Goal: Share content

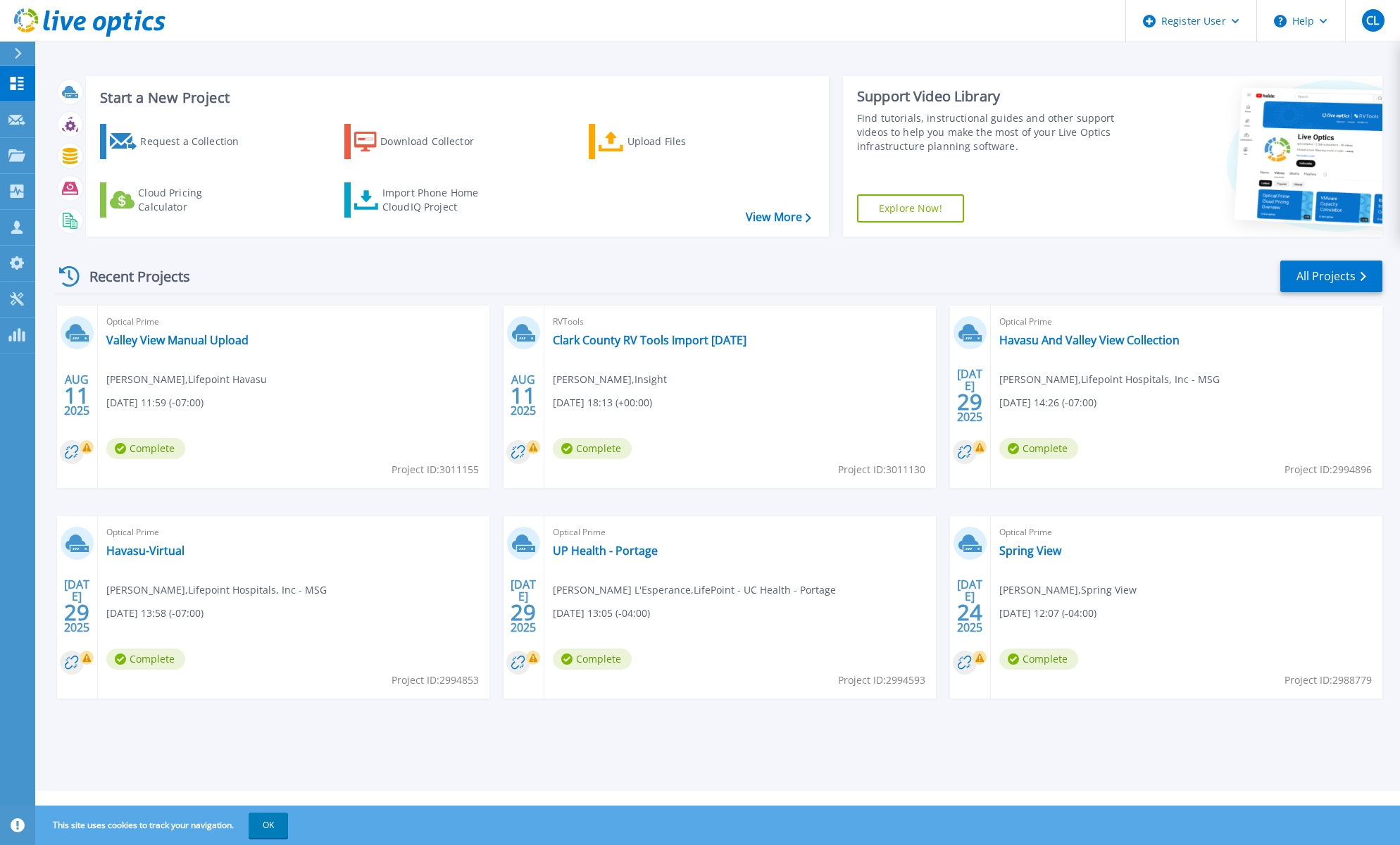
drag, startPoint x: 1058, startPoint y: 263, endPoint x: 994, endPoint y: 269, distance: 64.3
click at [1058, 263] on div "Recent Projects All Projects" at bounding box center [719, 276] width 1329 height 35
click at [606, 552] on link "UP Health - Portage" at bounding box center [605, 551] width 105 height 14
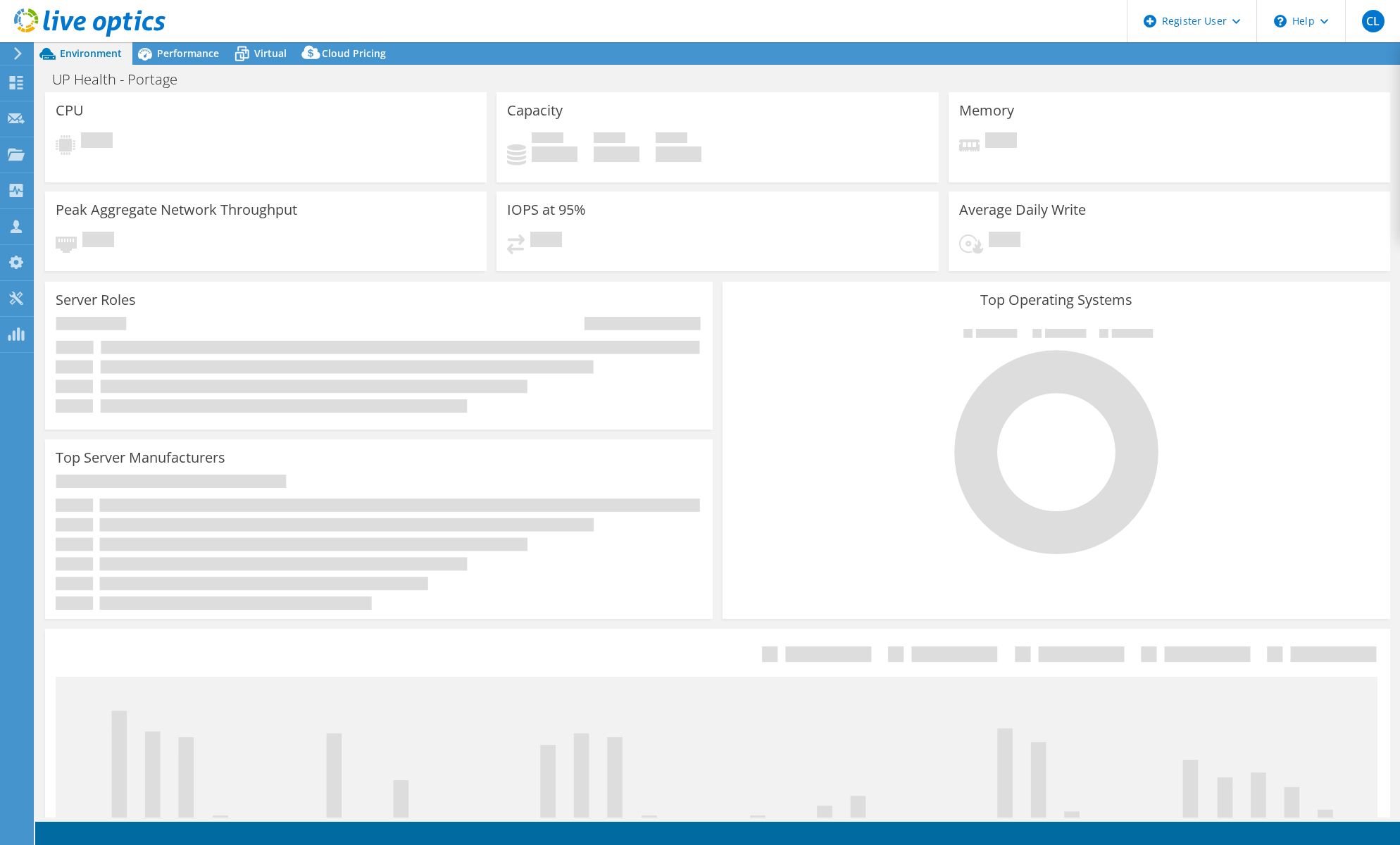
select select "USD"
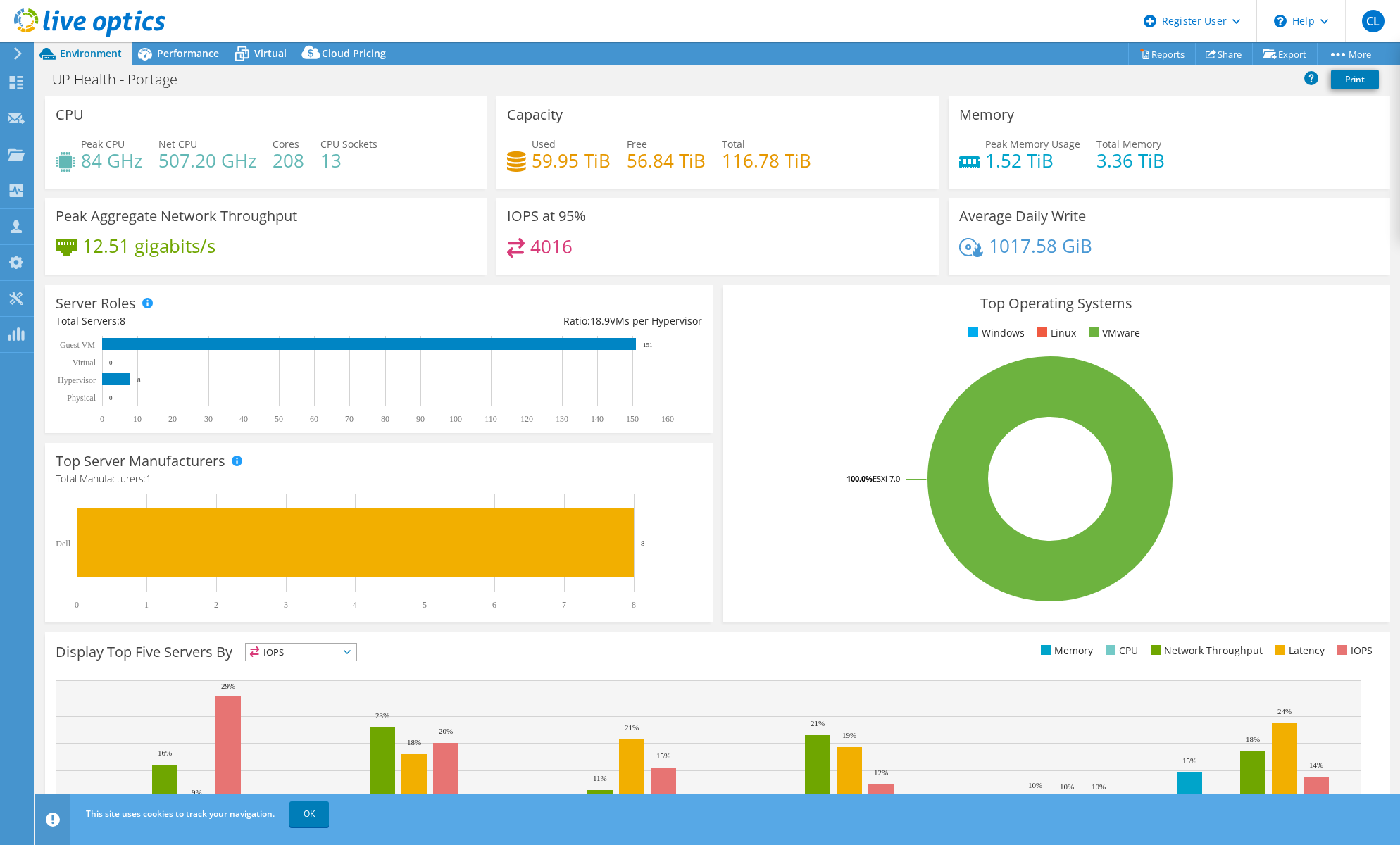
click at [537, 820] on div "This site uses cookies to track your navigation. OK" at bounding box center [744, 814] width 1323 height 39
click at [1227, 51] on link "Share" at bounding box center [1224, 53] width 58 height 22
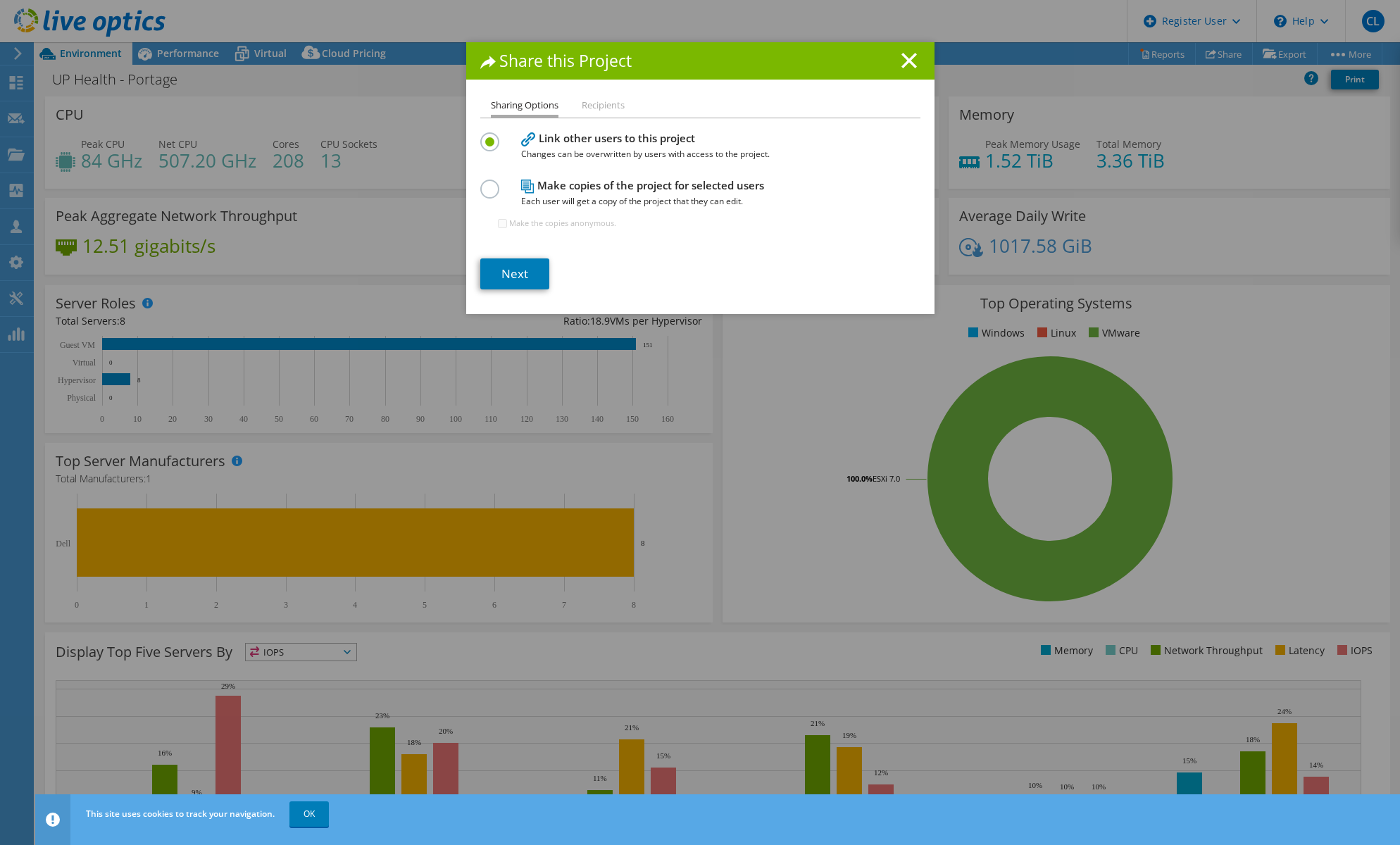
click at [495, 193] on div at bounding box center [493, 187] width 25 height 16
click at [489, 183] on label at bounding box center [493, 181] width 25 height 4
click at [0, 0] on input "radio" at bounding box center [0, 0] width 0 height 0
click at [513, 271] on link "Next" at bounding box center [515, 274] width 69 height 31
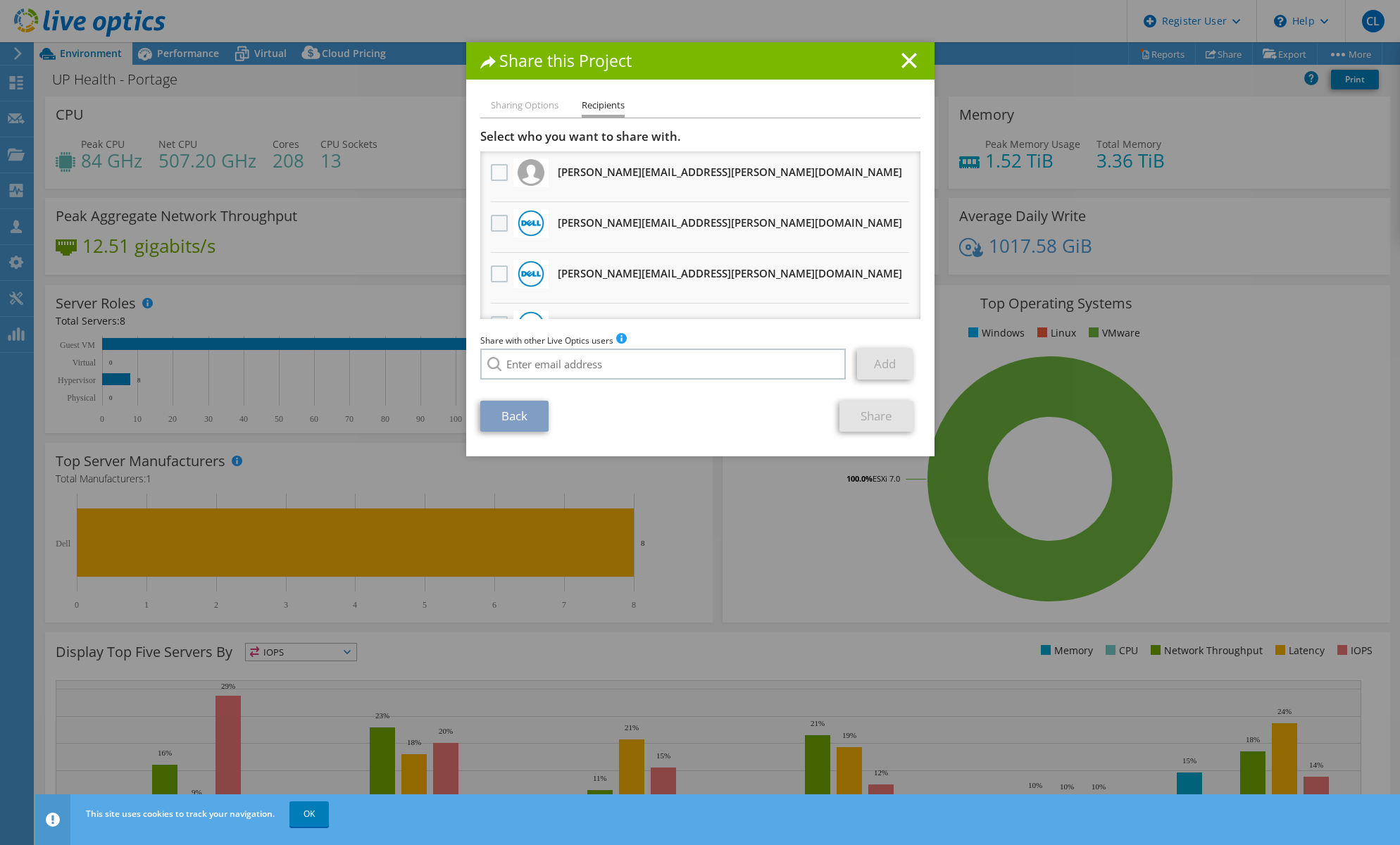
click at [492, 224] on label at bounding box center [501, 224] width 21 height 17
click at [0, 0] on input "checkbox" at bounding box center [0, 0] width 0 height 0
click at [874, 416] on link "Share" at bounding box center [877, 416] width 74 height 31
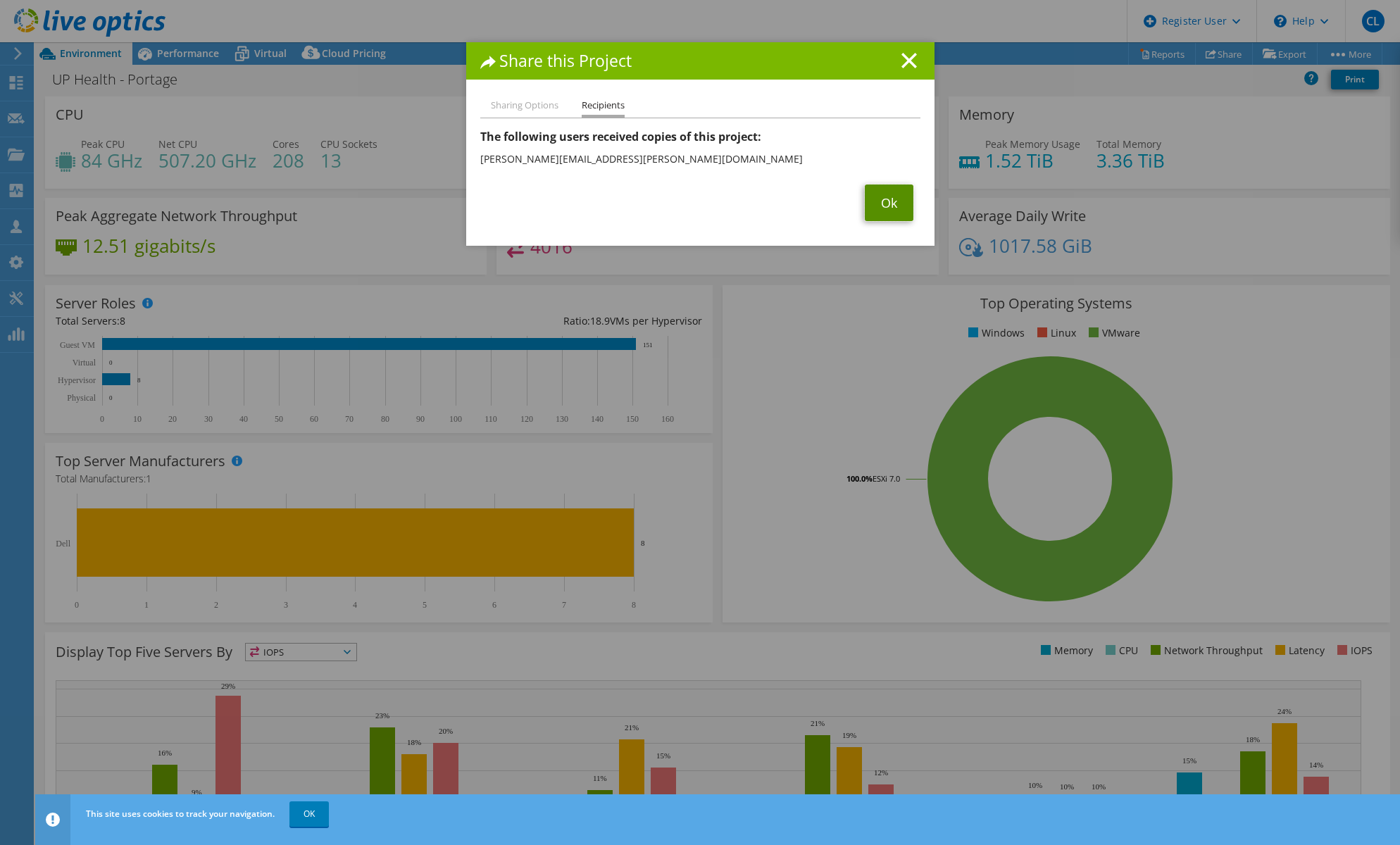
click at [882, 200] on link "Ok" at bounding box center [889, 202] width 48 height 36
